Goal: Information Seeking & Learning: Learn about a topic

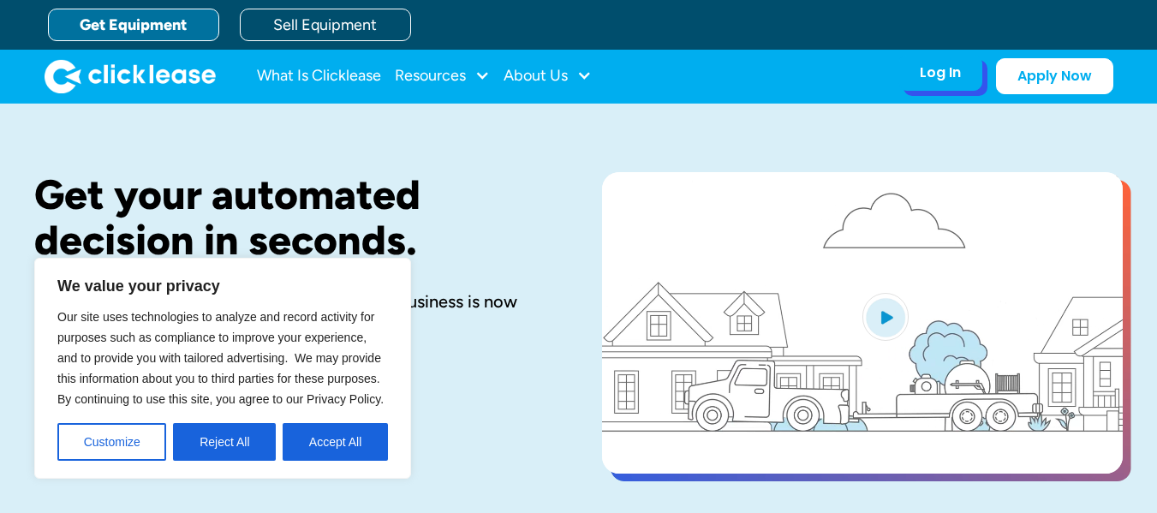
click at [956, 70] on div "Log In" at bounding box center [940, 72] width 41 height 17
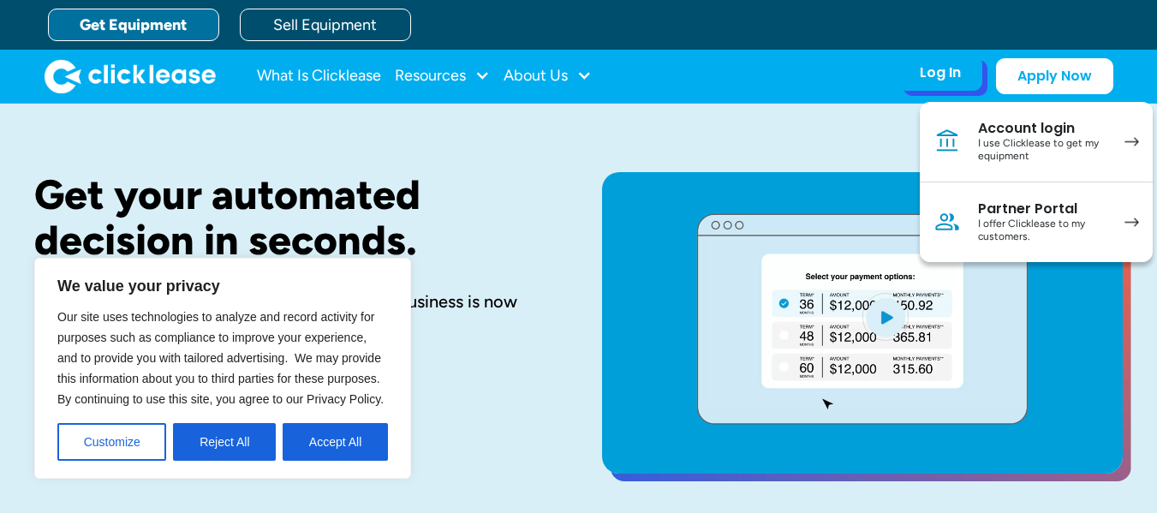
click at [966, 152] on link "Account login I use Clicklease to get my equipment" at bounding box center [1036, 142] width 233 height 81
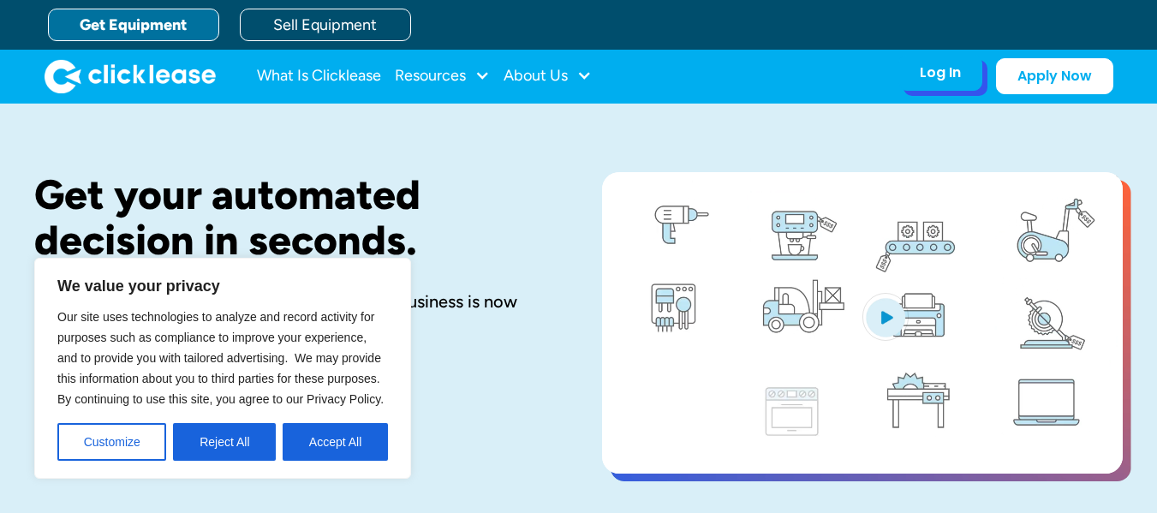
click at [938, 81] on div "Log In" at bounding box center [940, 72] width 41 height 17
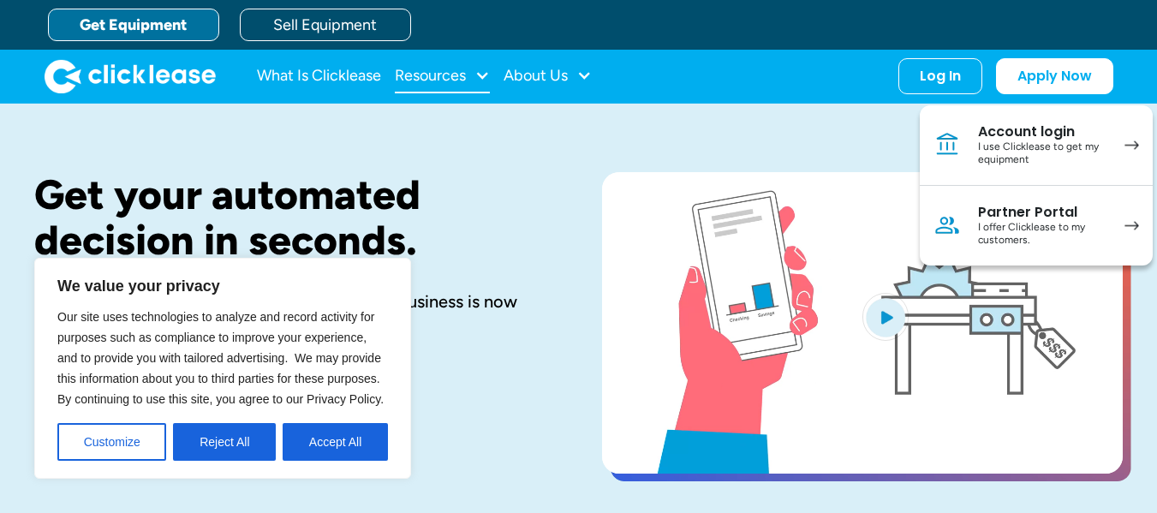
click at [486, 75] on div at bounding box center [482, 75] width 15 height 15
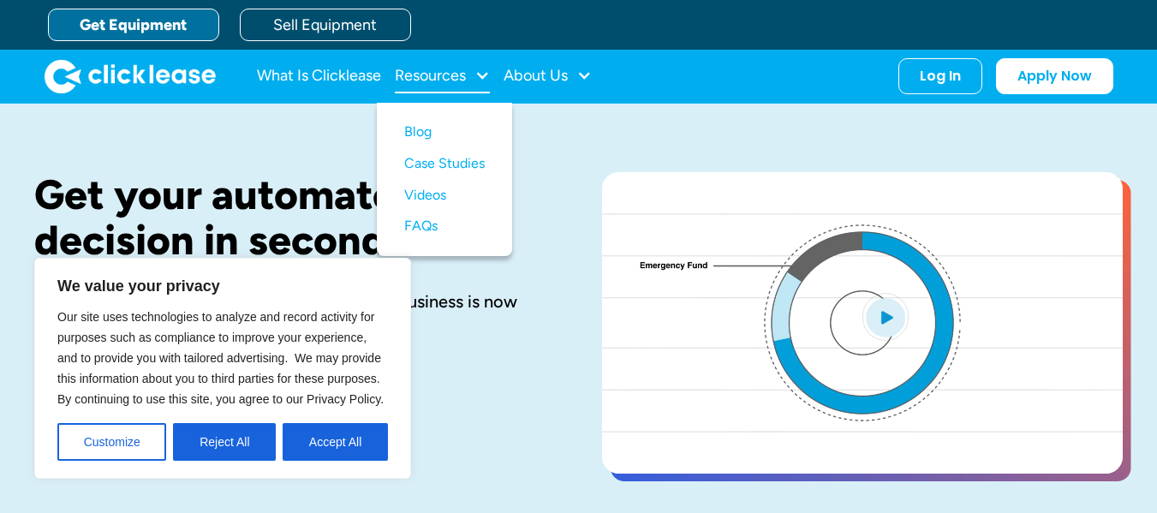
click at [486, 75] on div at bounding box center [482, 75] width 15 height 15
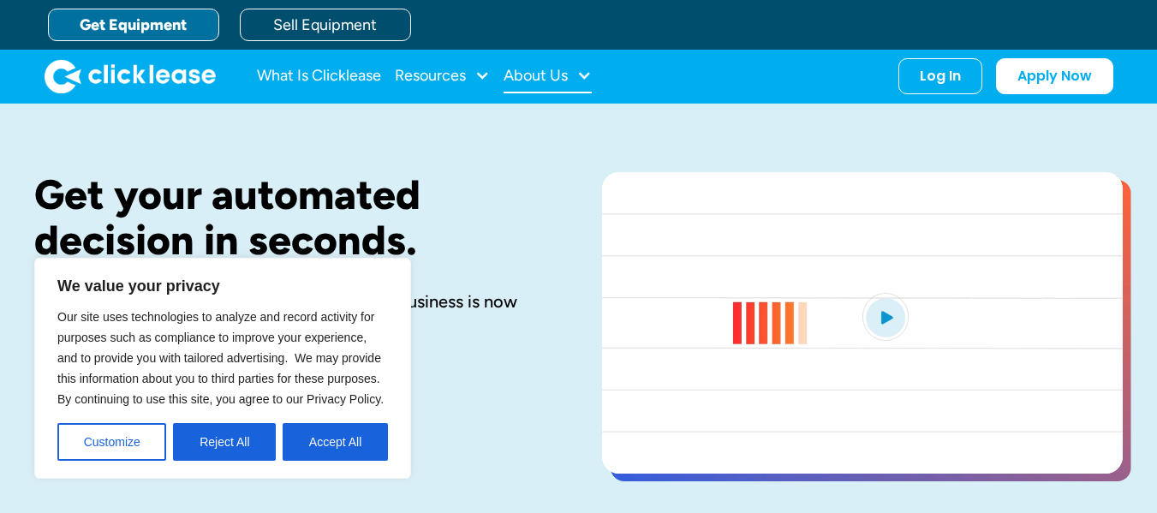
click at [562, 75] on div "About Us" at bounding box center [536, 75] width 64 height 0
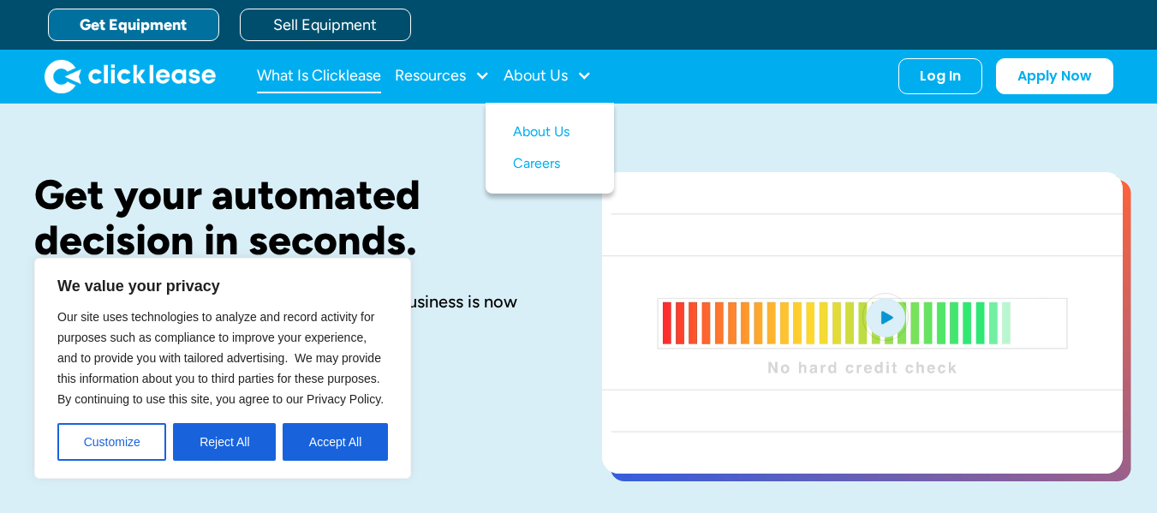
click at [366, 77] on link "What Is Clicklease" at bounding box center [319, 76] width 124 height 34
